Goal: Information Seeking & Learning: Learn about a topic

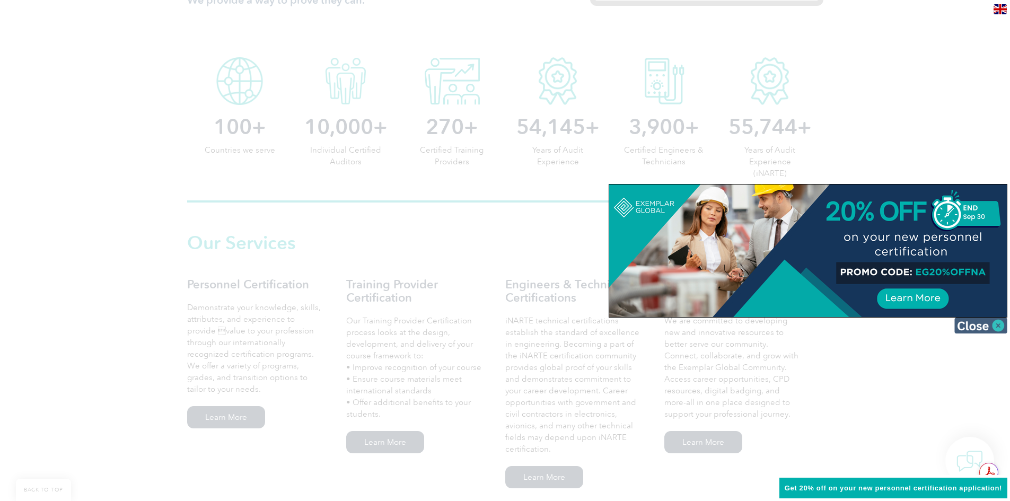
click at [965, 328] on img at bounding box center [980, 326] width 53 height 16
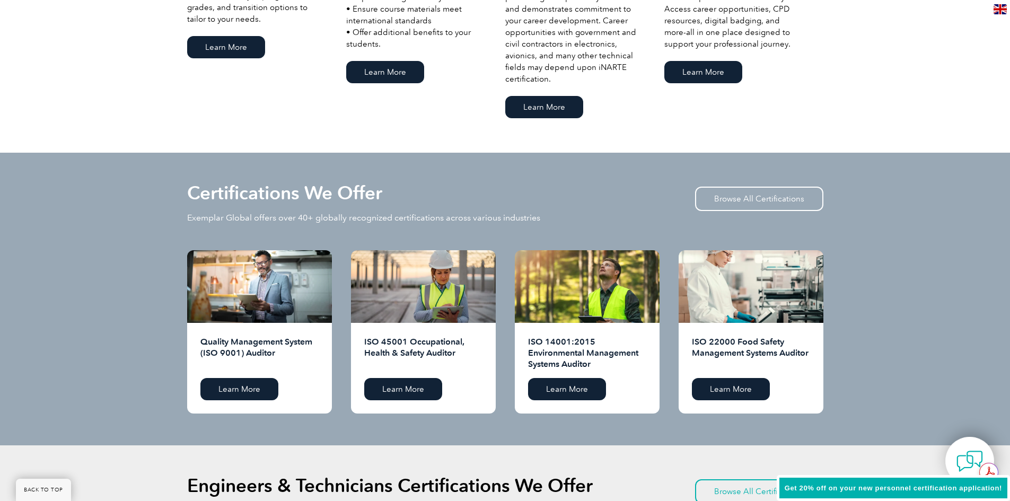
scroll to position [901, 0]
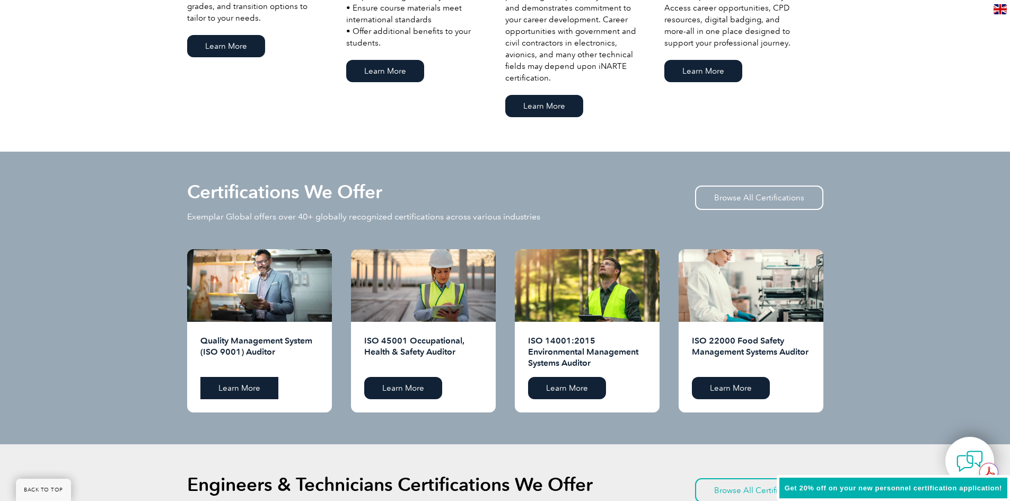
click at [251, 386] on link "Learn More" at bounding box center [239, 388] width 78 height 22
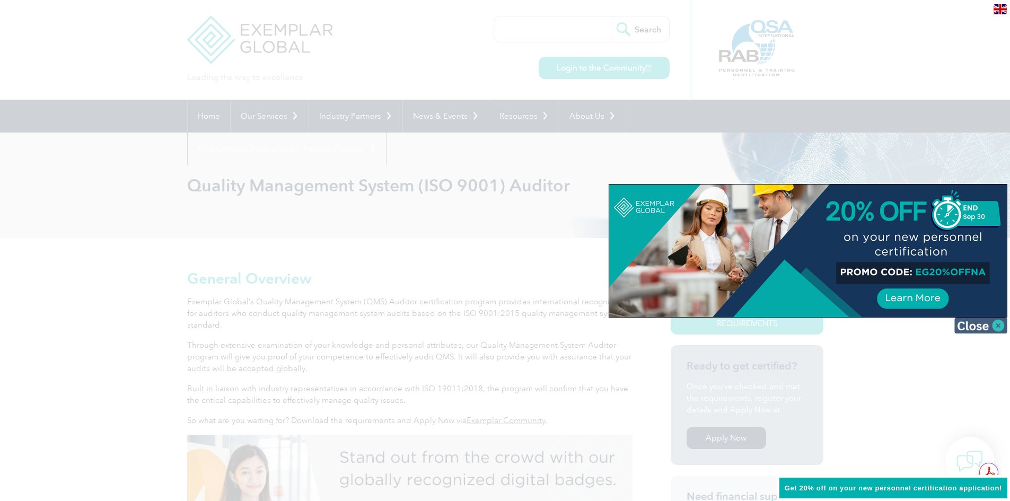
click at [978, 328] on img at bounding box center [980, 326] width 53 height 16
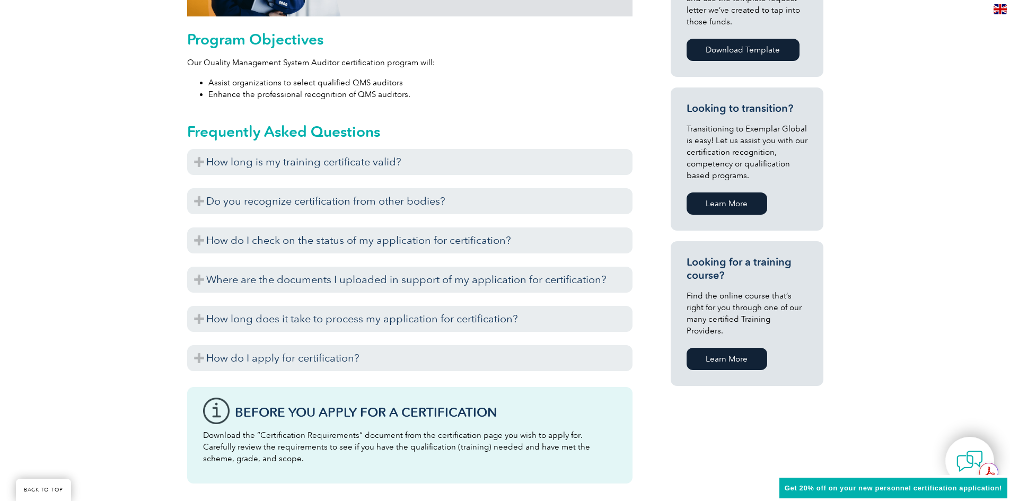
scroll to position [583, 0]
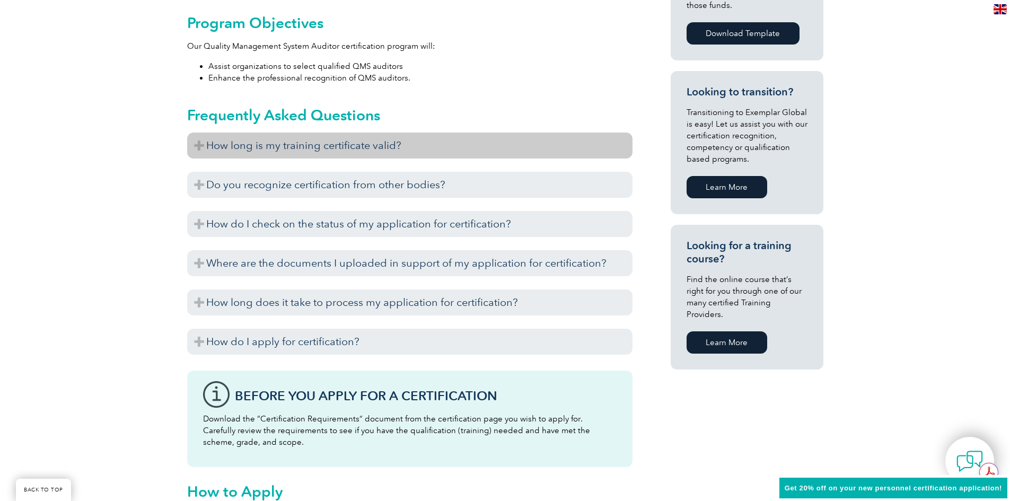
click at [193, 143] on h3 "How long is my training certificate valid?" at bounding box center [409, 146] width 445 height 26
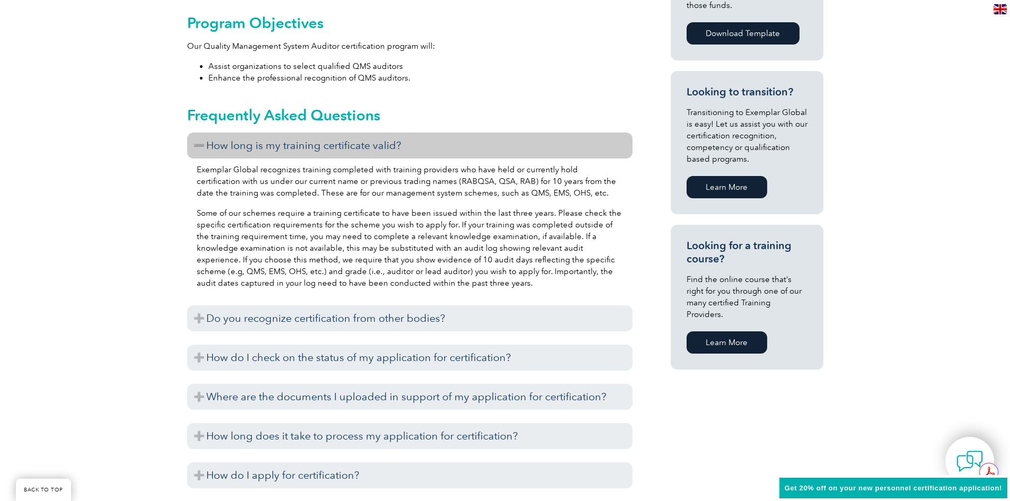
click at [196, 146] on h3 "How long is my training certificate valid?" at bounding box center [409, 146] width 445 height 26
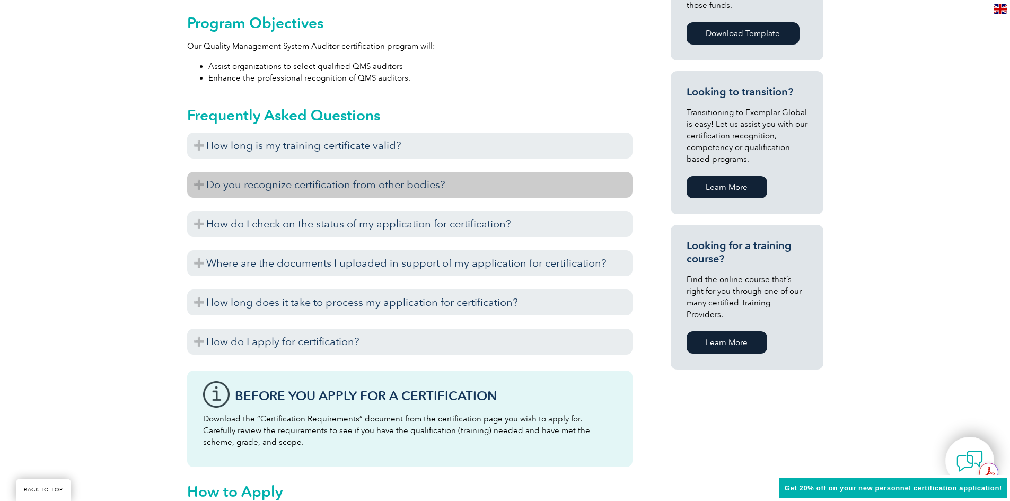
click at [197, 185] on h3 "Do you recognize certification from other bodies?" at bounding box center [409, 185] width 445 height 26
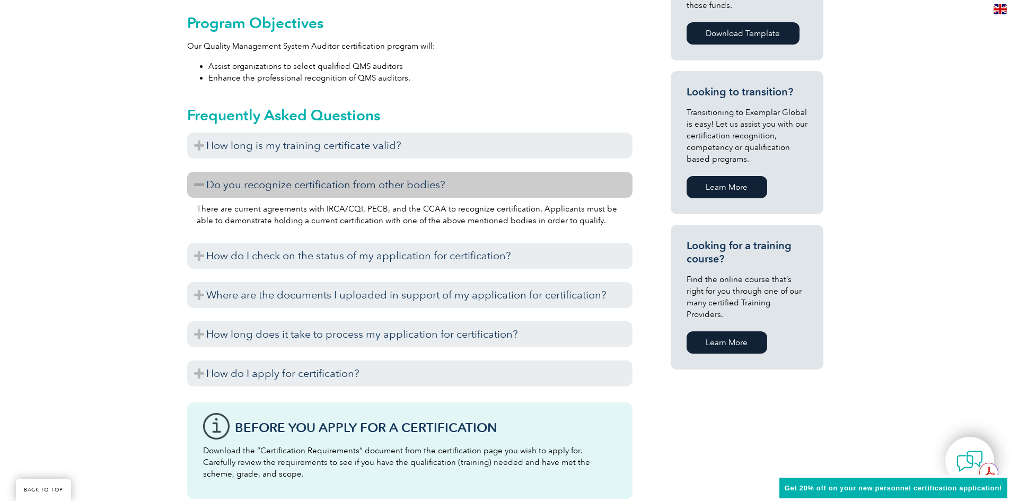
click at [197, 185] on h3 "Do you recognize certification from other bodies?" at bounding box center [409, 185] width 445 height 26
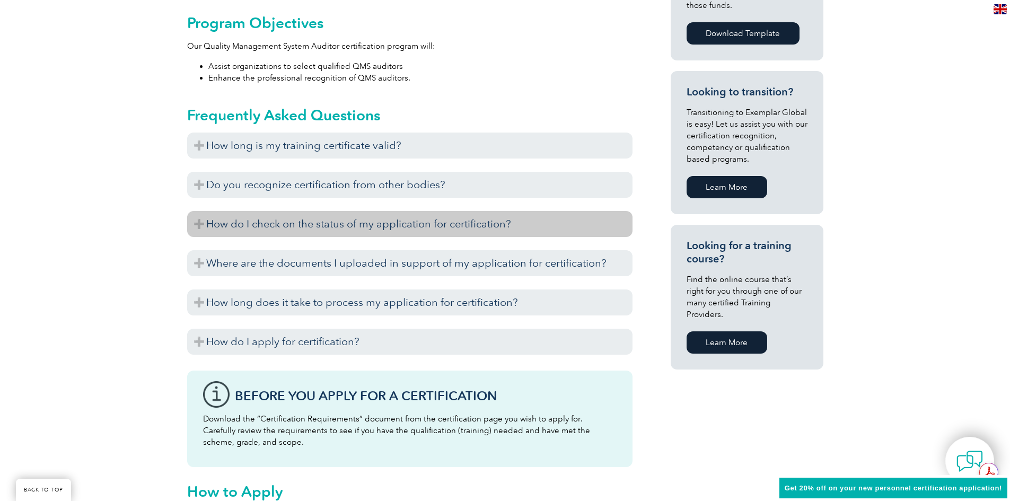
click at [198, 223] on h3 "How do I check on the status of my application for certification?" at bounding box center [409, 224] width 445 height 26
click at [199, 222] on h3 "How do I check on the status of my application for certification?" at bounding box center [409, 224] width 445 height 26
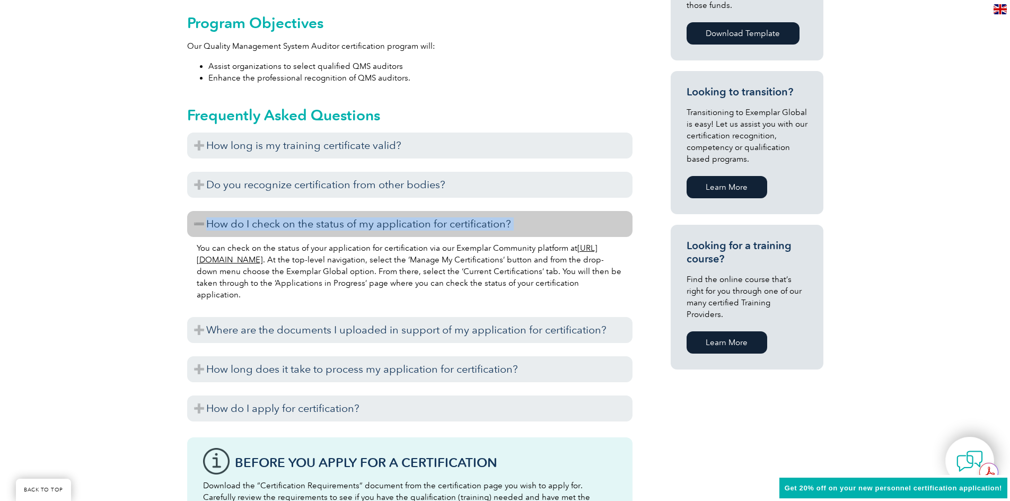
click at [199, 222] on h3 "How do I check on the status of my application for certification?" at bounding box center [409, 224] width 445 height 26
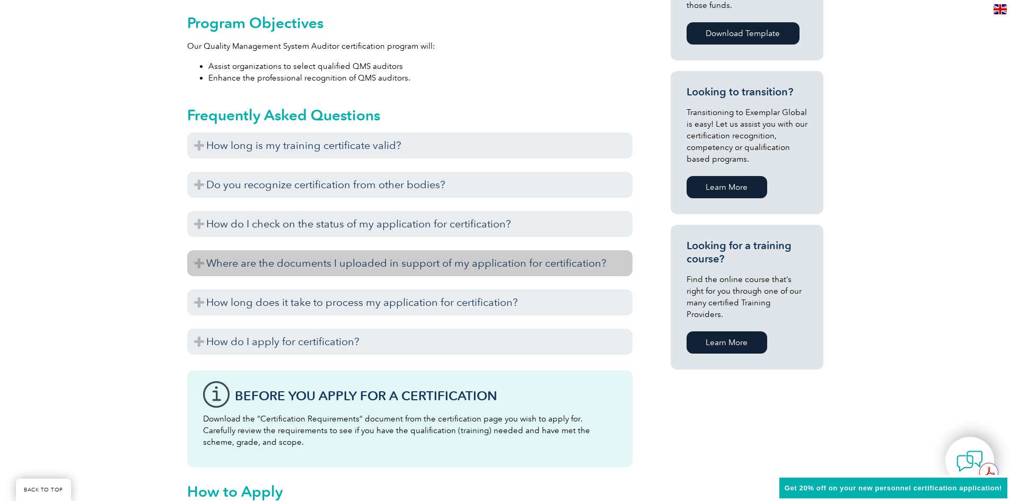
click at [192, 265] on h3 "Where are the documents I uploaded in support of my application for certificati…" at bounding box center [409, 263] width 445 height 26
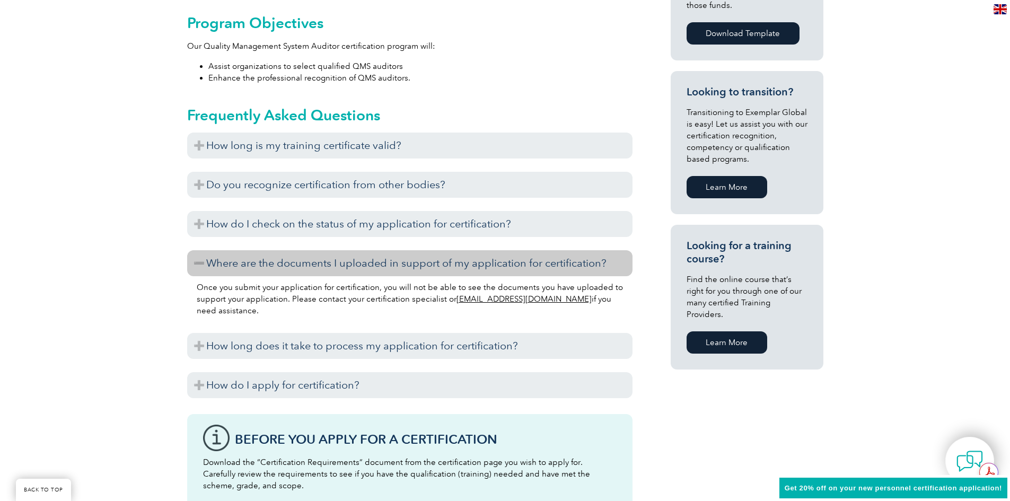
click at [192, 264] on h3 "Where are the documents I uploaded in support of my application for certificati…" at bounding box center [409, 263] width 445 height 26
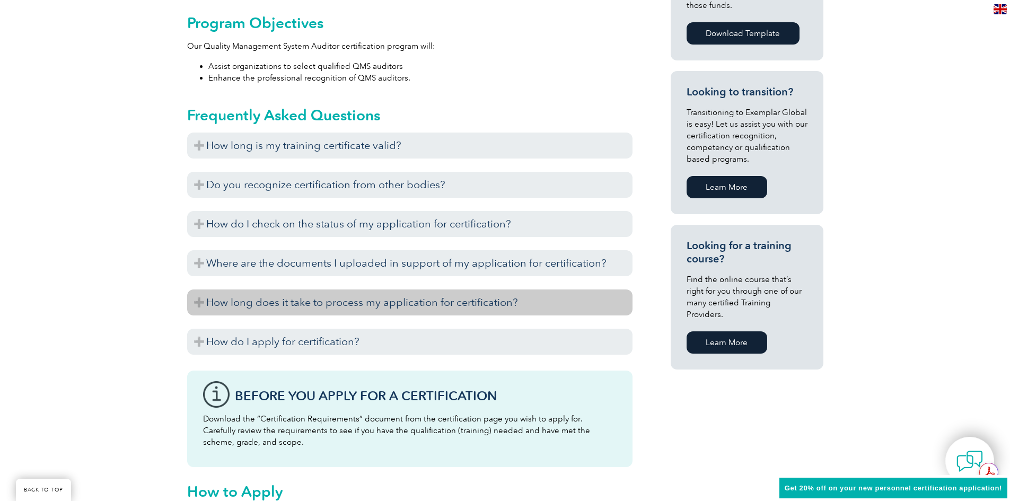
click at [191, 301] on h3 "How long does it take to process my application for certification?" at bounding box center [409, 302] width 445 height 26
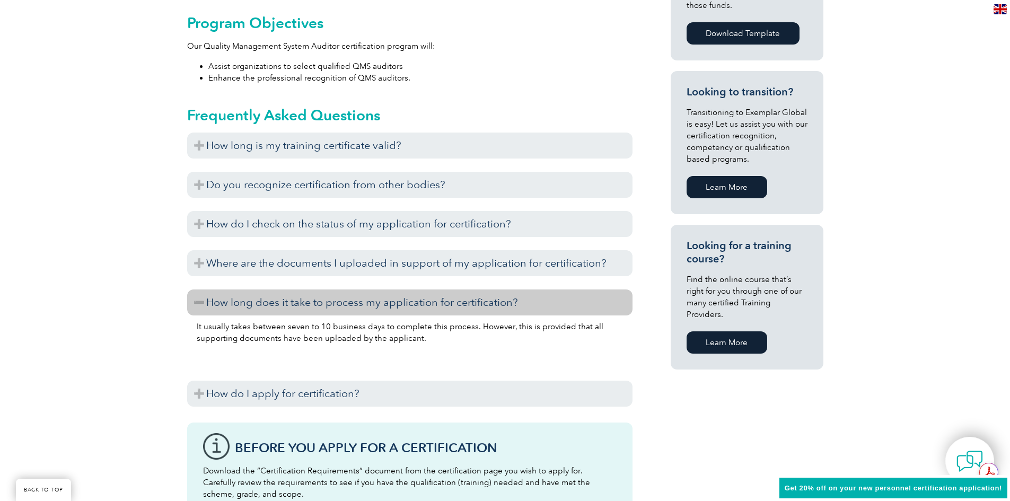
click at [191, 299] on h3 "How long does it take to process my application for certification?" at bounding box center [409, 302] width 445 height 26
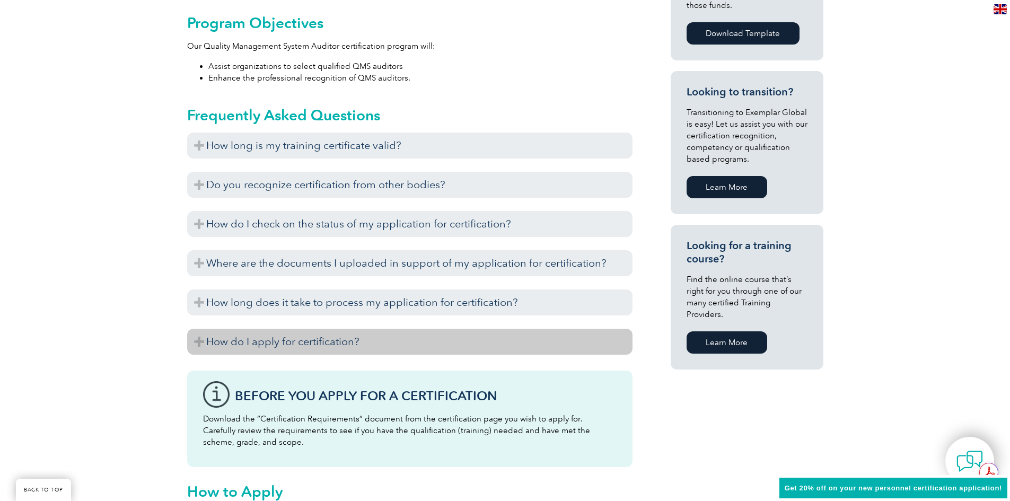
click at [191, 341] on h3 "How do I apply for certification?" at bounding box center [409, 342] width 445 height 26
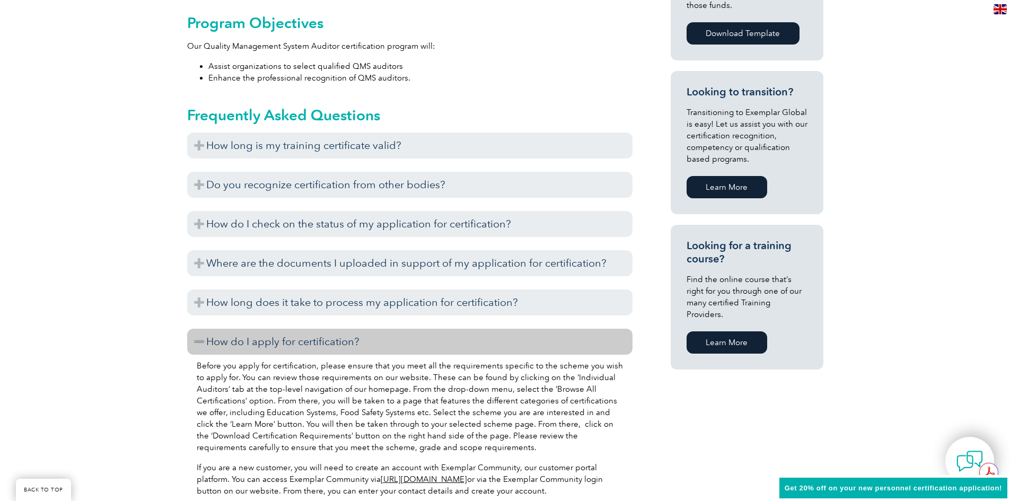
click at [191, 338] on h3 "How do I apply for certification?" at bounding box center [409, 342] width 445 height 26
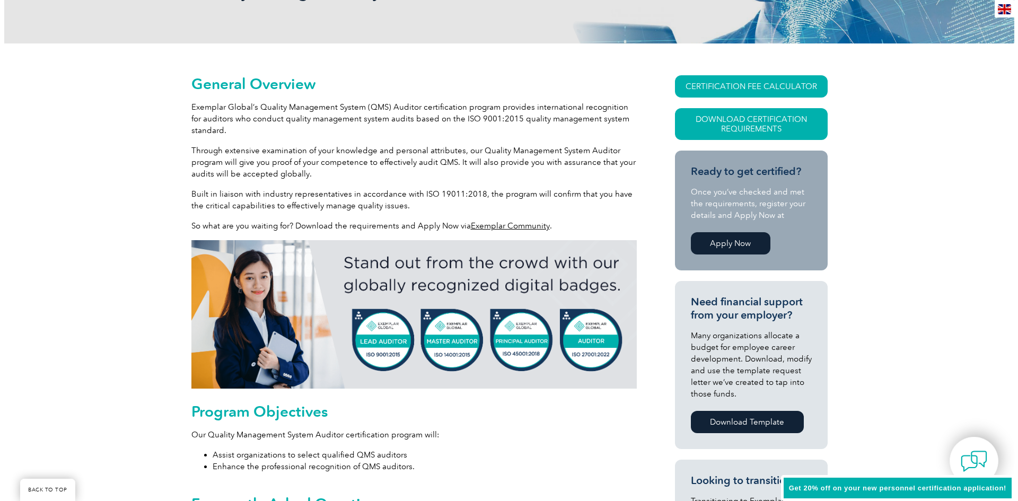
scroll to position [159, 0]
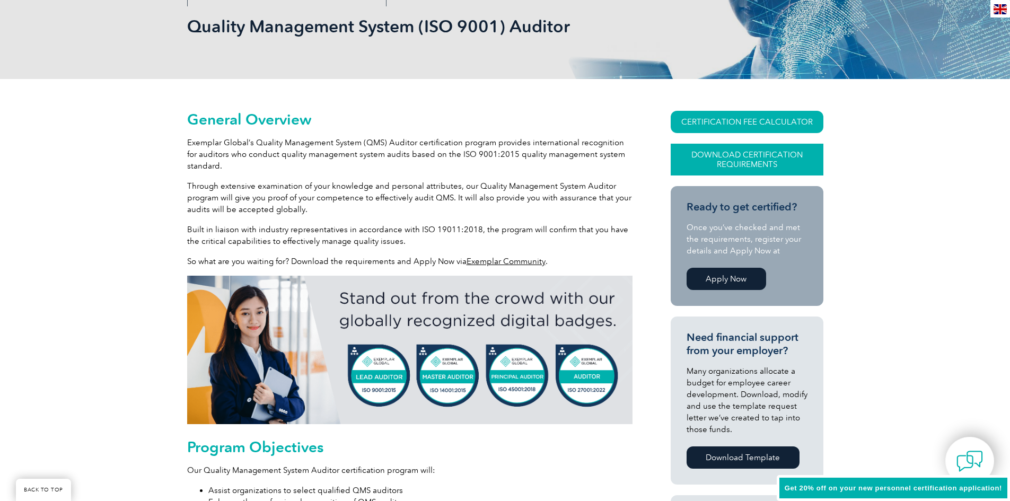
click at [776, 154] on link "Download Certification Requirements" at bounding box center [747, 160] width 153 height 32
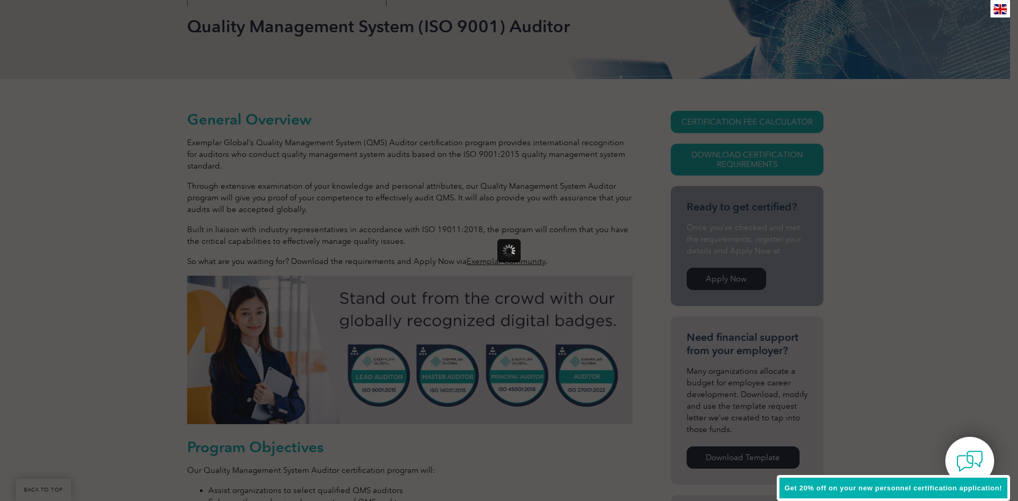
scroll to position [0, 0]
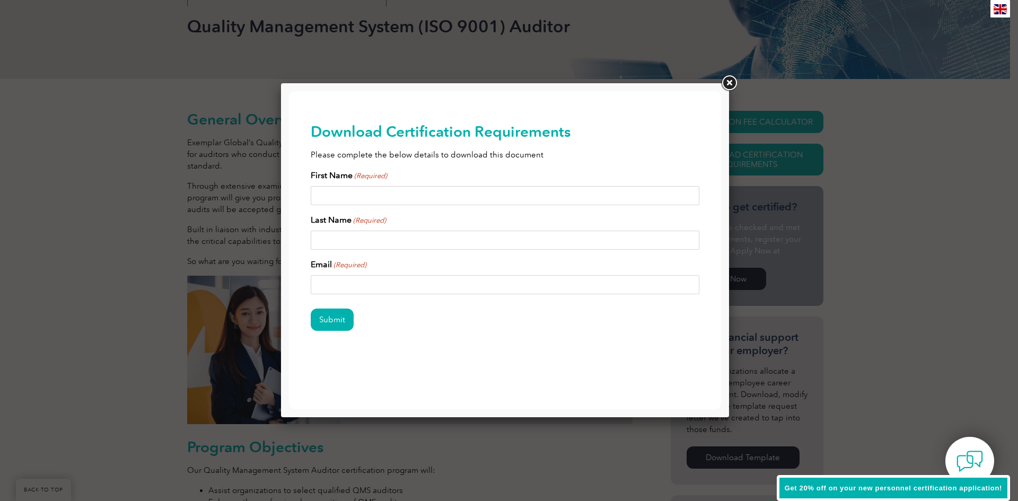
click at [726, 82] on link at bounding box center [728, 83] width 19 height 19
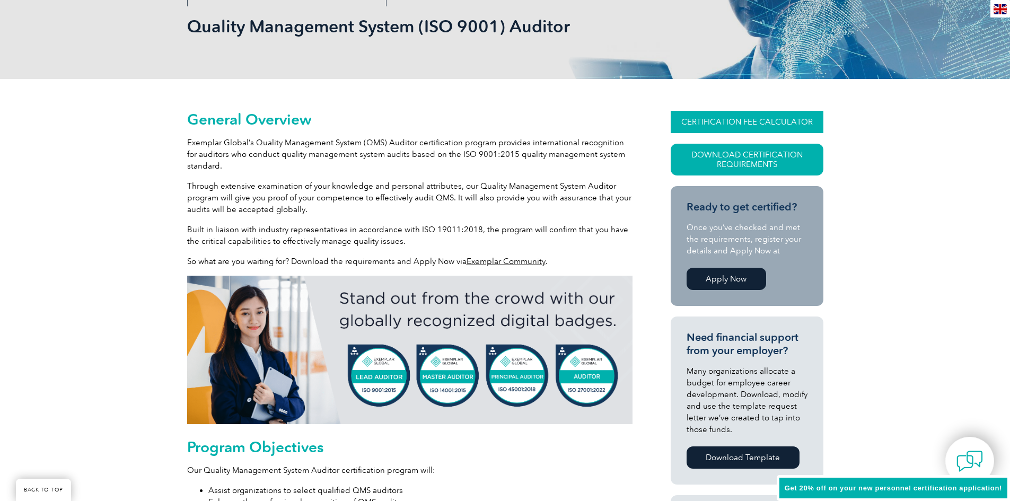
click at [731, 119] on link "CERTIFICATION FEE CALCULATOR" at bounding box center [747, 122] width 153 height 22
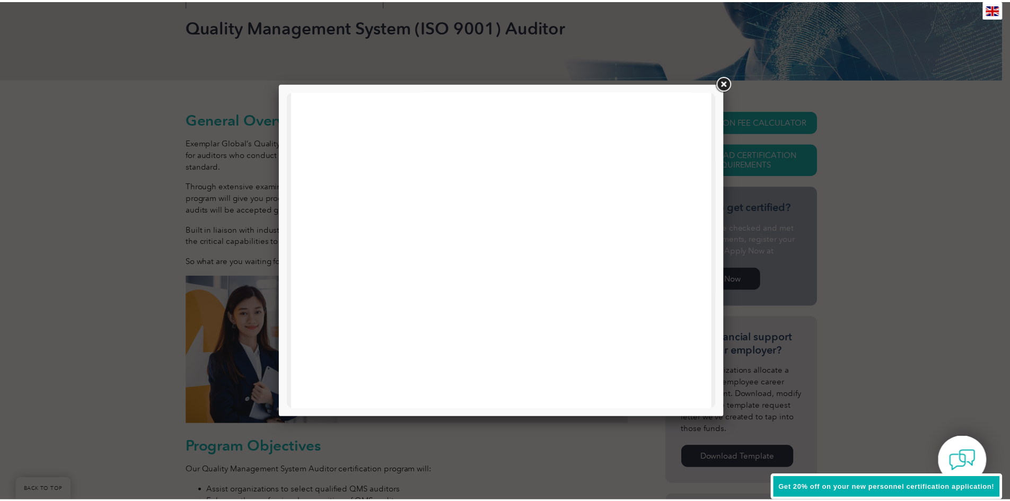
scroll to position [506, 0]
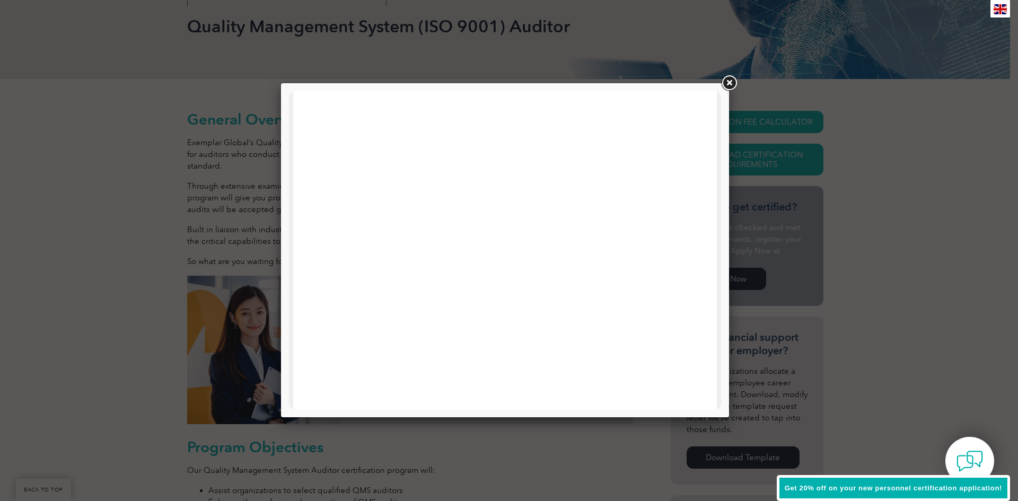
click at [728, 86] on link at bounding box center [728, 83] width 19 height 19
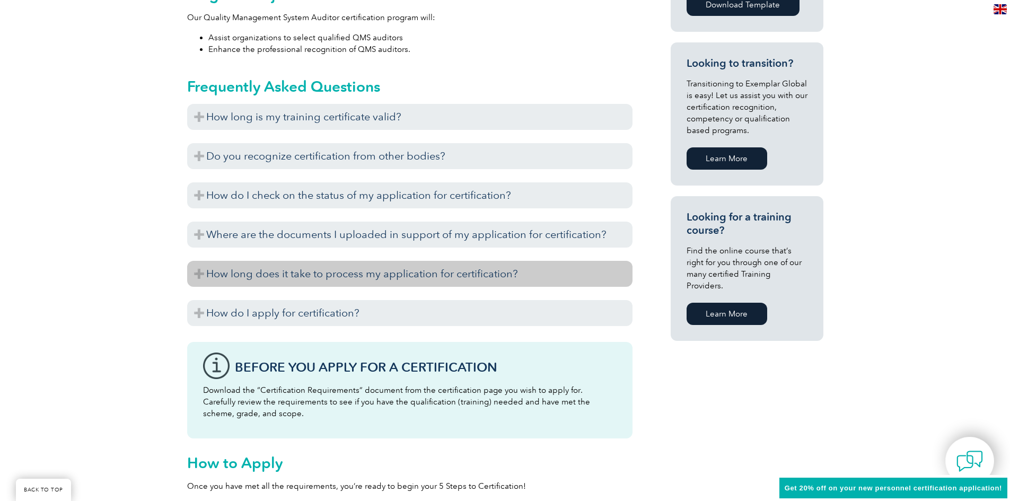
scroll to position [636, 0]
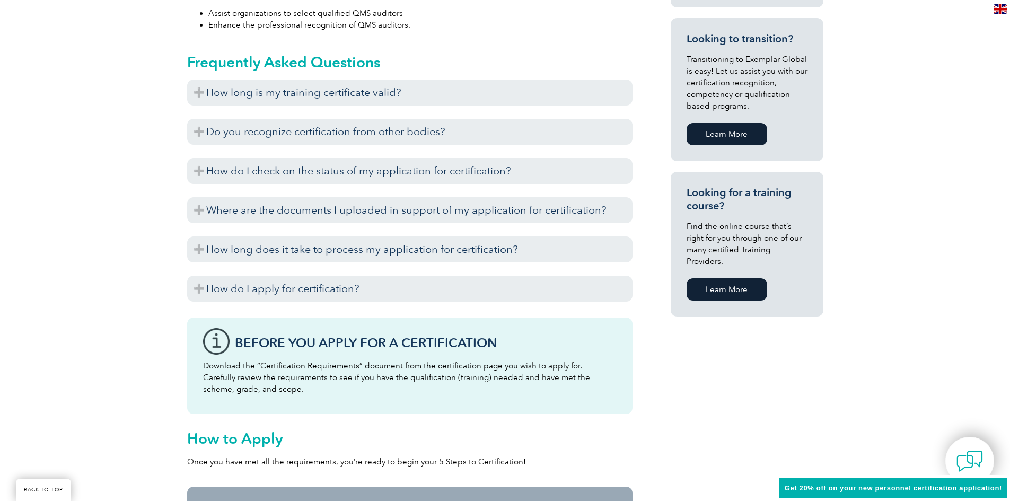
click at [742, 280] on link "Learn More" at bounding box center [727, 289] width 81 height 22
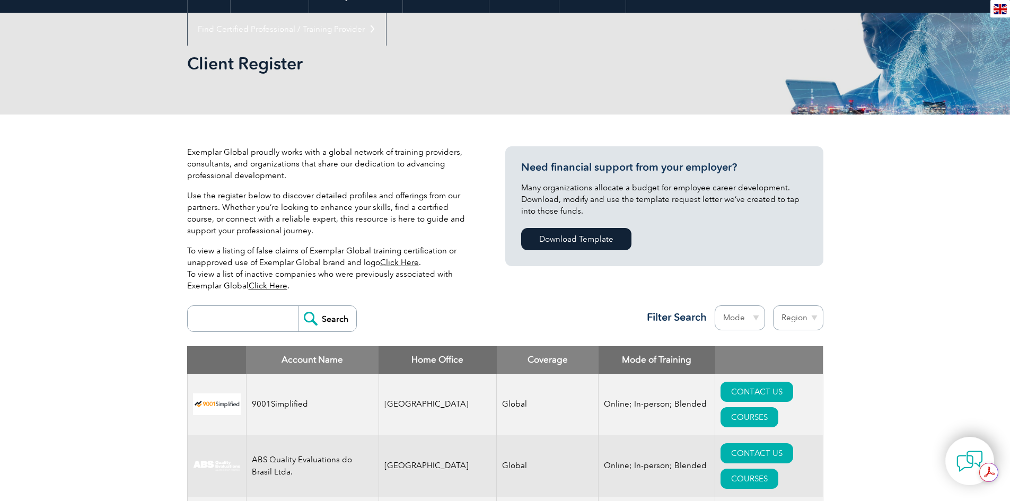
scroll to position [301, 0]
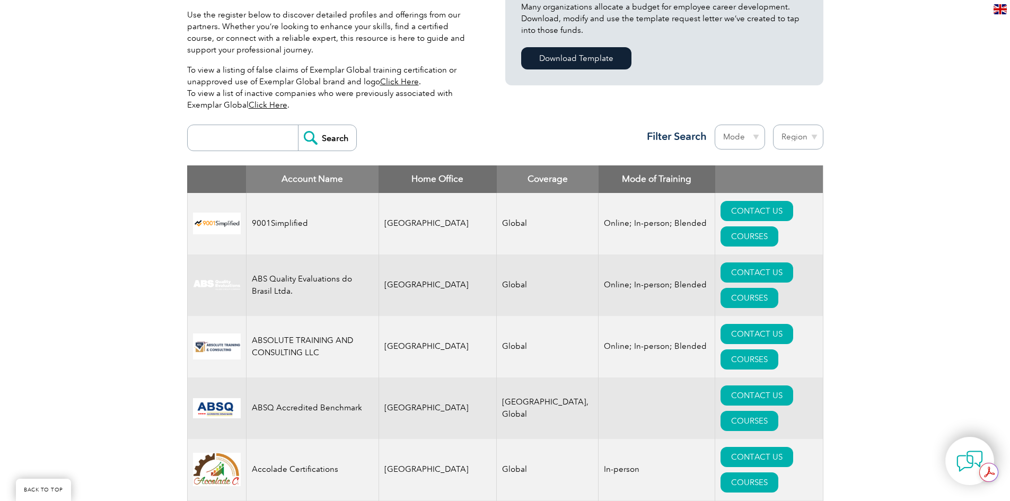
click at [795, 134] on select "Region Australia Bahrain Bangladesh Brazil Canada Colombia Dominican Republic E…" at bounding box center [798, 137] width 50 height 25
select select "[GEOGRAPHIC_DATA]"
click at [773, 125] on select "Region Australia Bahrain Bangladesh Brazil Canada Colombia Dominican Republic E…" at bounding box center [798, 137] width 50 height 25
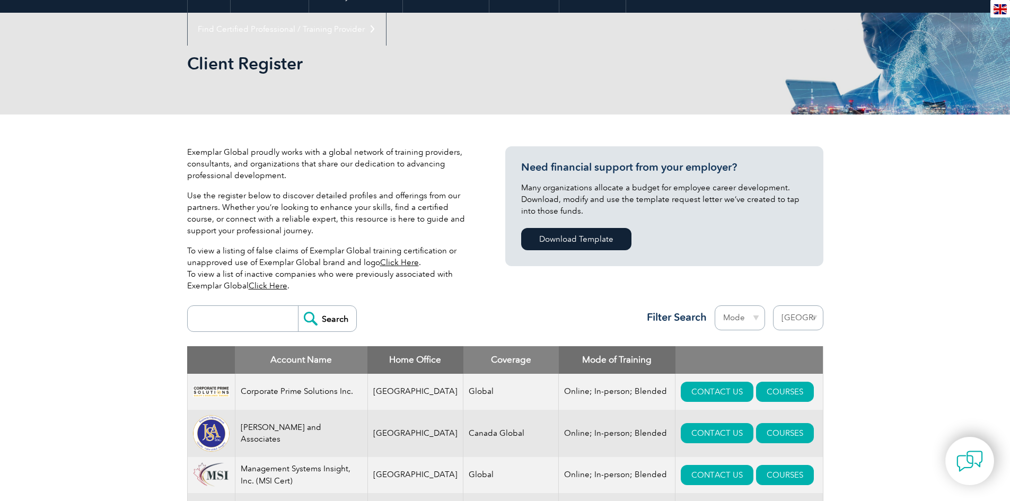
scroll to position [265, 0]
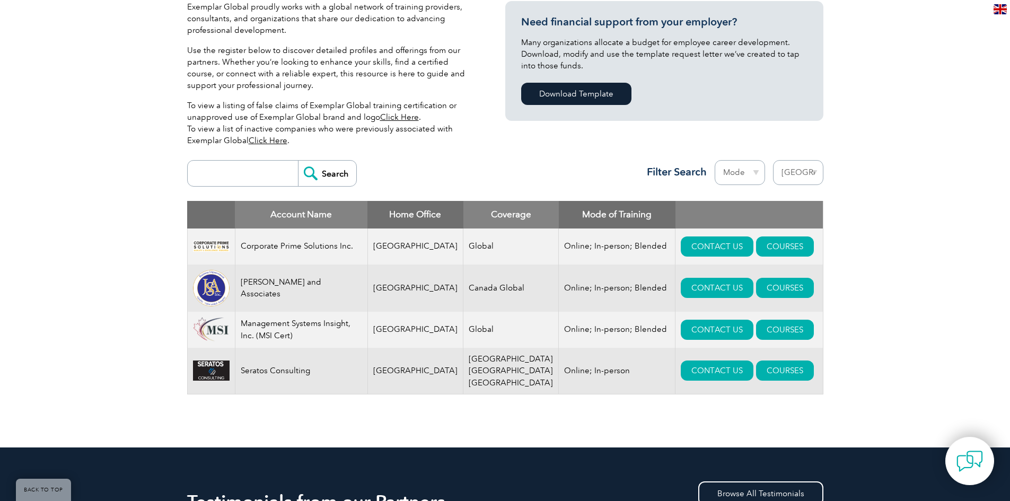
click at [800, 174] on select "Region [GEOGRAPHIC_DATA] [GEOGRAPHIC_DATA] [GEOGRAPHIC_DATA] [GEOGRAPHIC_DATA] …" at bounding box center [798, 172] width 50 height 25
select select "[GEOGRAPHIC_DATA]"
click at [773, 160] on select "Region [GEOGRAPHIC_DATA] [GEOGRAPHIC_DATA] [GEOGRAPHIC_DATA] [GEOGRAPHIC_DATA] …" at bounding box center [798, 172] width 50 height 25
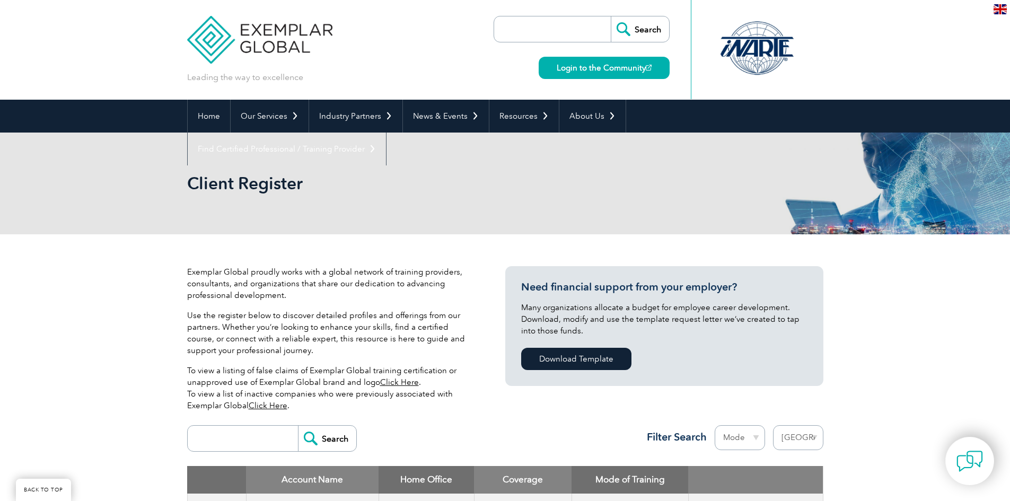
select select "[GEOGRAPHIC_DATA]"
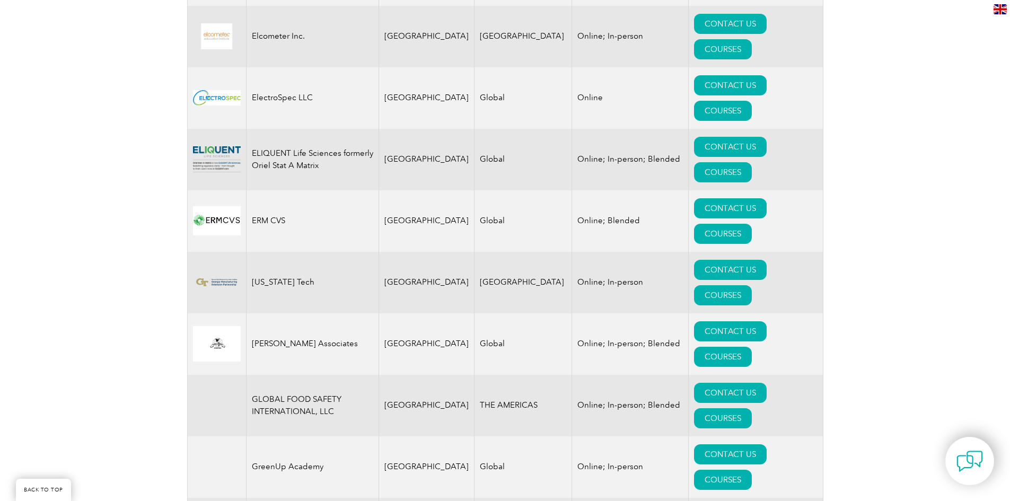
scroll to position [1155, 0]
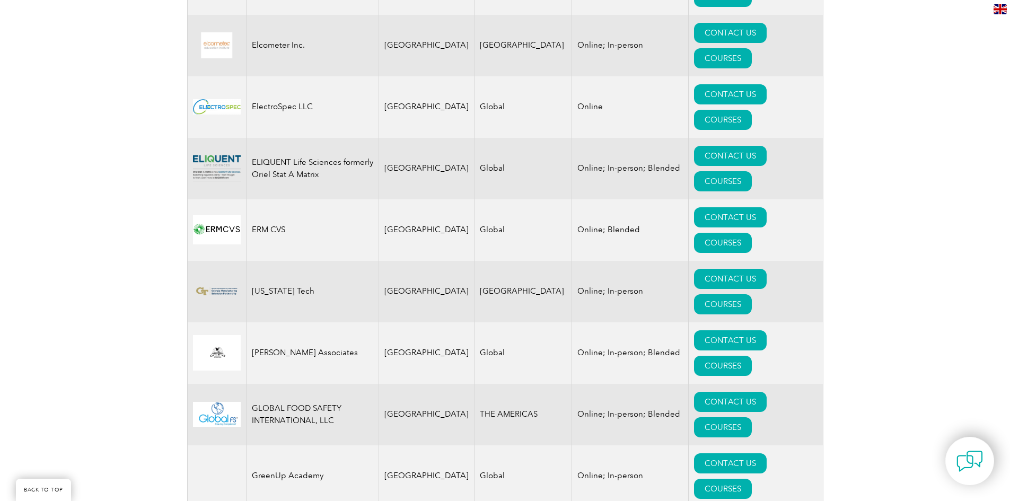
drag, startPoint x: 316, startPoint y: 239, endPoint x: 250, endPoint y: 241, distance: 66.3
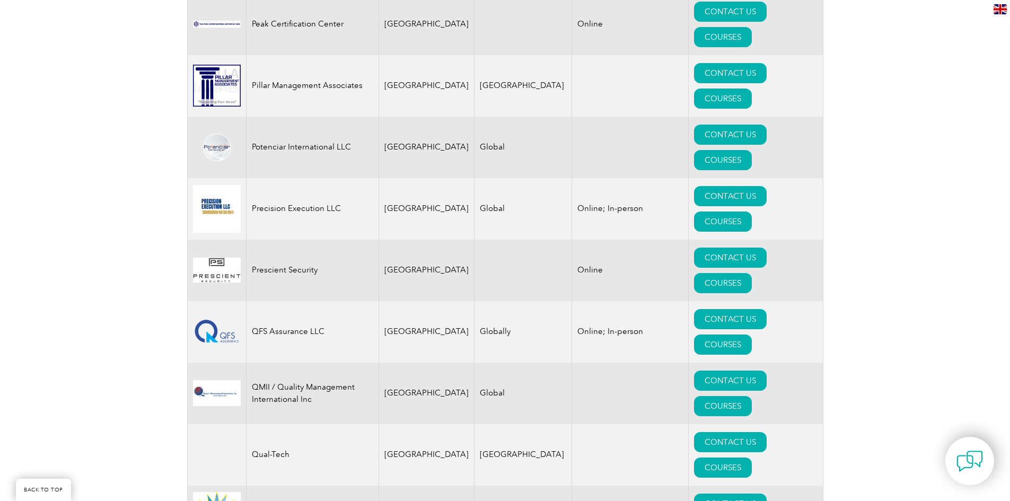
scroll to position [2586, 0]
